Goal: Information Seeking & Learning: Find specific page/section

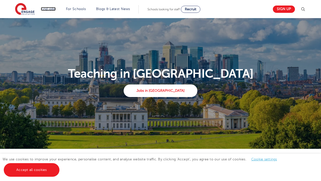
click at [47, 9] on link "Find jobs" at bounding box center [48, 9] width 15 height 4
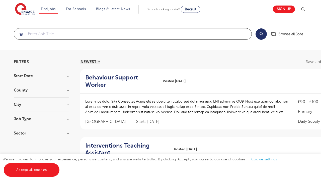
click at [38, 34] on input "search" at bounding box center [133, 33] width 238 height 11
click button "Submit" at bounding box center [0, 0] width 0 height 0
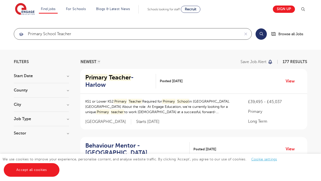
click at [128, 34] on input "primary school teacher" at bounding box center [127, 33] width 226 height 11
click button "Submit" at bounding box center [0, 0] width 0 height 0
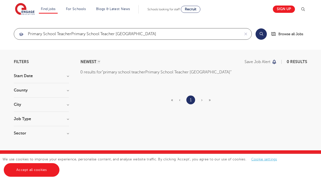
click at [133, 34] on input "primary school teacherPrimary School Teacher [GEOGRAPHIC_DATA]" at bounding box center [127, 33] width 226 height 11
click button "Submit" at bounding box center [0, 0] width 0 height 0
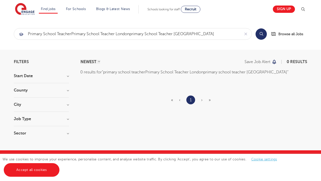
click at [263, 34] on button "Search" at bounding box center [261, 33] width 11 height 11
click at [128, 34] on input "primary school teacherPrimary School Teacher Londonprimary school teacher [GEOG…" at bounding box center [127, 33] width 226 height 11
click button "Submit" at bounding box center [0, 0] width 0 height 0
click at [132, 34] on input "primary school teacherPrimary School Teacher Londoprimary school teacher [GEOGR…" at bounding box center [127, 33] width 226 height 11
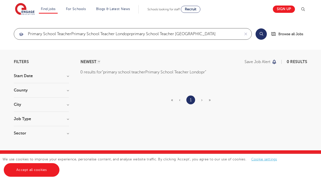
click button "Submit" at bounding box center [0, 0] width 0 height 0
click at [133, 34] on input "primary school teacherPrimary School Teacher Londoprprimary school teacher [GEO…" at bounding box center [127, 33] width 226 height 11
click button "Submit" at bounding box center [0, 0] width 0 height 0
click at [98, 34] on input "primary school teacherPrimary School Teacher Londoprpprimary school teacher [GE…" at bounding box center [127, 33] width 226 height 11
click button "Submit" at bounding box center [0, 0] width 0 height 0
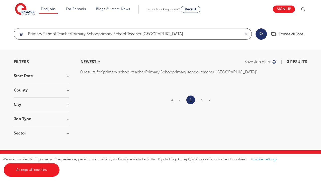
click at [136, 34] on input "primary school teacherPrimary Schooprimary school teacher [GEOGRAPHIC_DATA]" at bounding box center [127, 33] width 226 height 11
type input "primary school teacherPrimary Schooprimary school teacprimary school teacher [G…"
click button "Submit" at bounding box center [0, 0] width 0 height 0
